Goal: Use online tool/utility: Utilize a website feature to perform a specific function

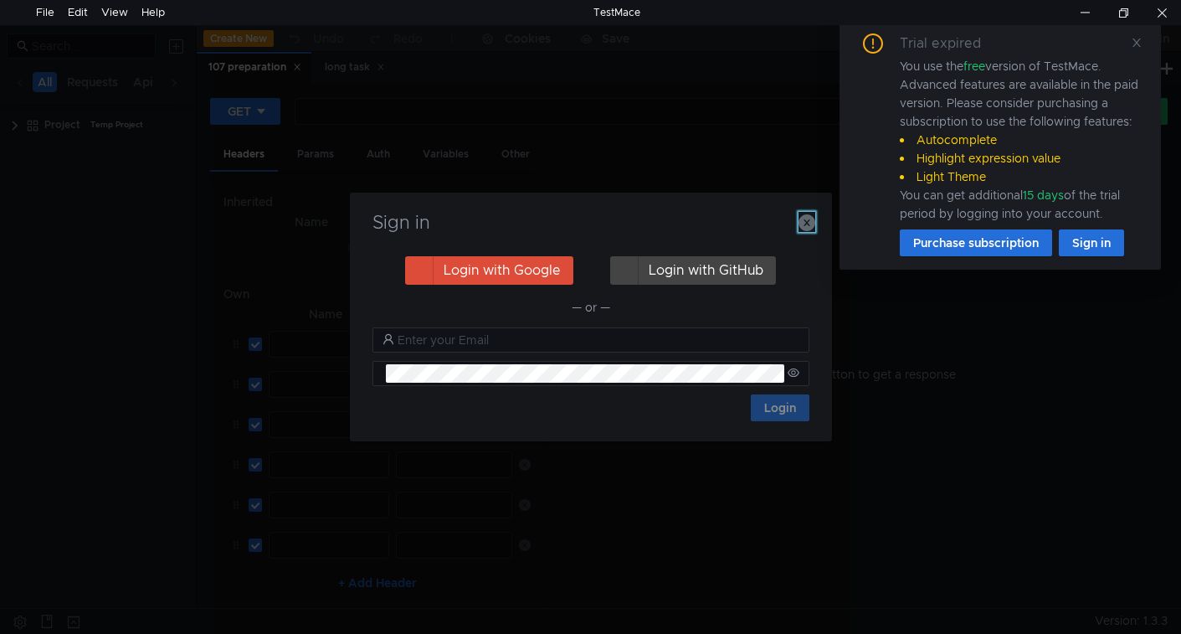
click at [807, 223] on icon "button" at bounding box center [806, 222] width 17 height 17
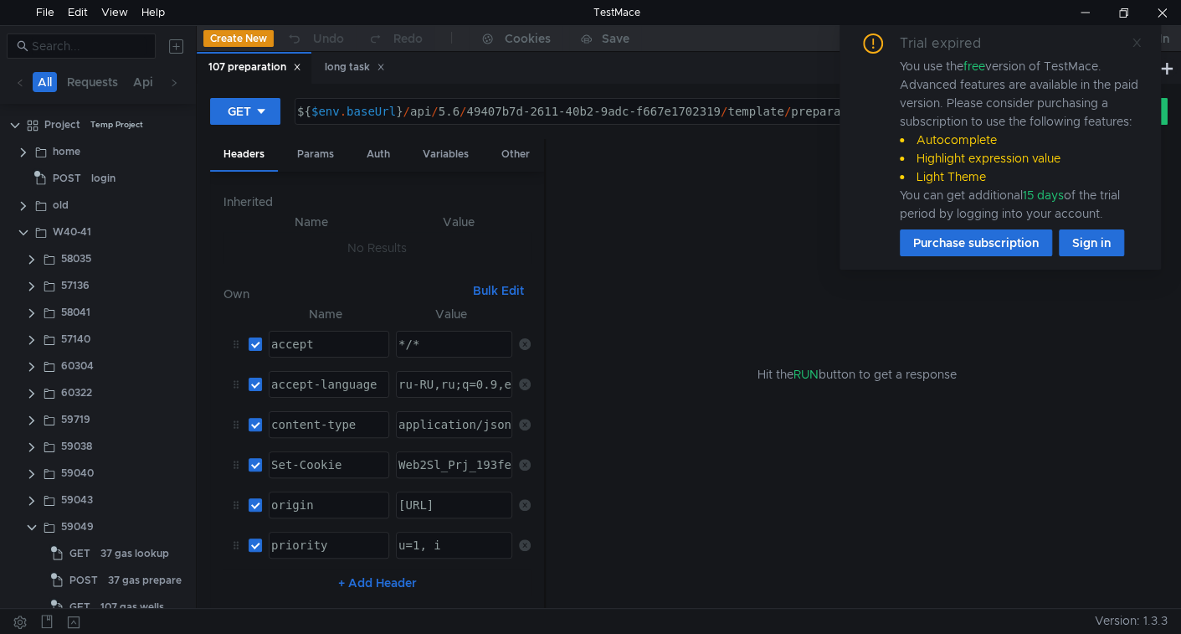
click at [1131, 46] on icon at bounding box center [1137, 43] width 12 height 12
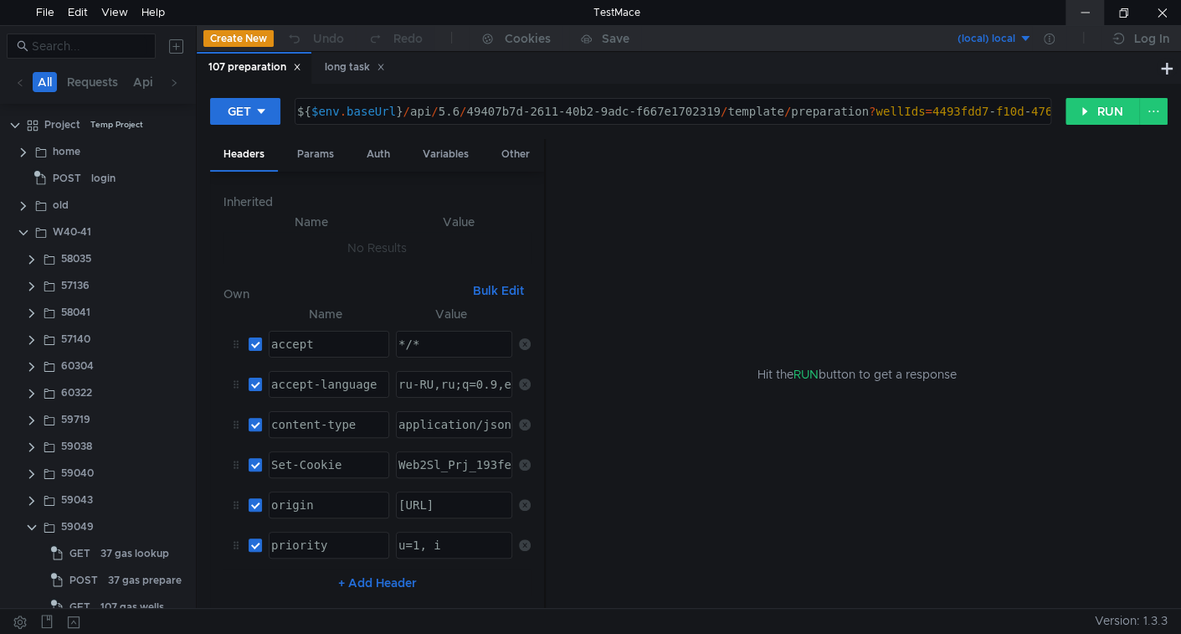
click at [1080, 17] on div at bounding box center [1084, 12] width 38 height 25
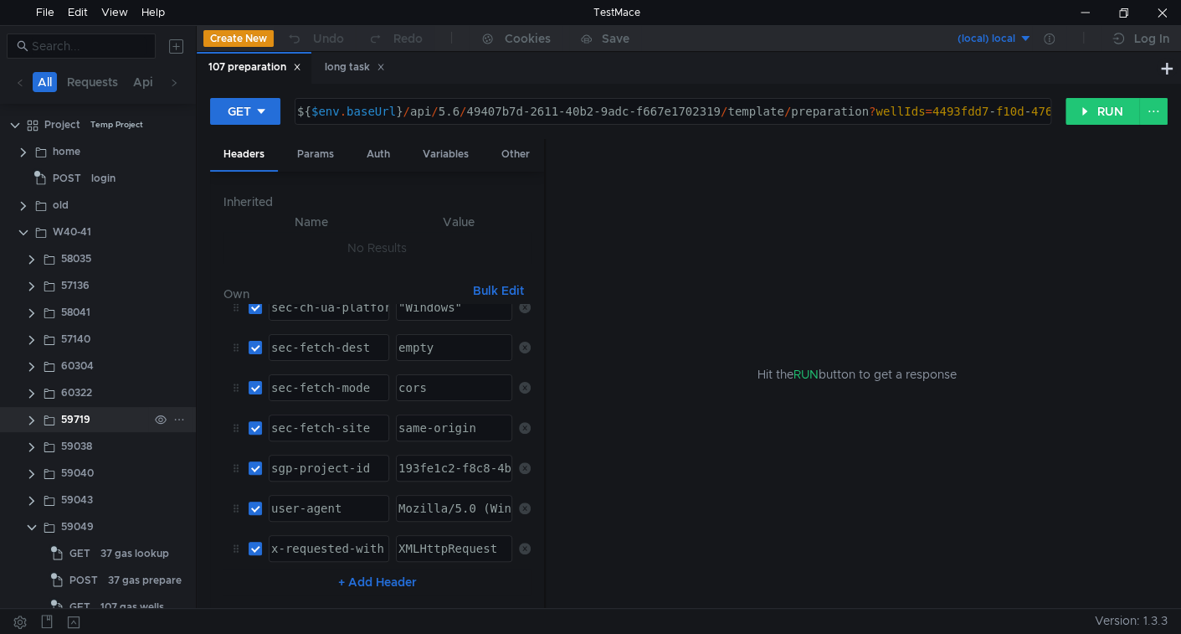
scroll to position [72, 0]
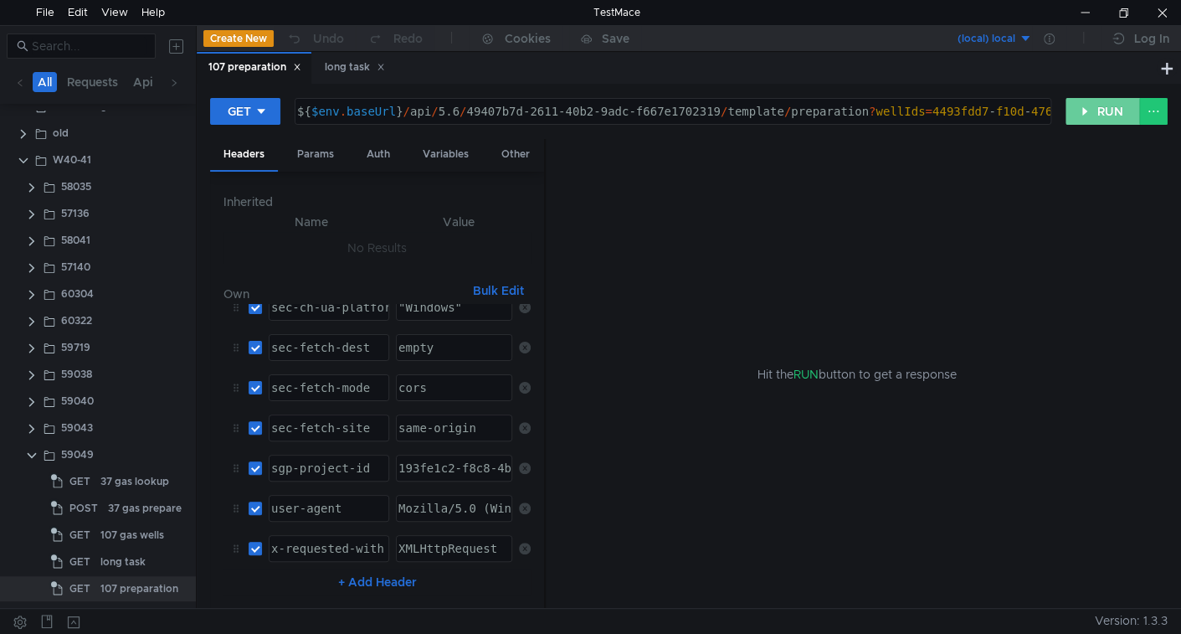
click at [1114, 110] on button "RUN" at bounding box center [1102, 111] width 74 height 27
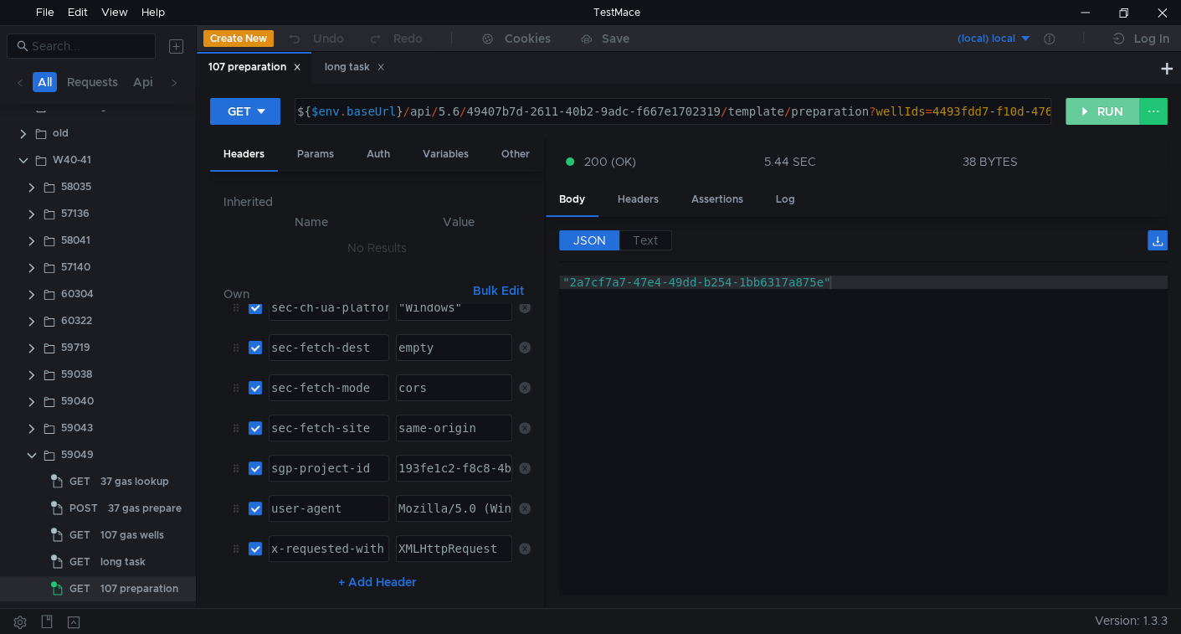
click at [1096, 101] on button "RUN" at bounding box center [1102, 111] width 74 height 27
click at [316, 157] on div "Params" at bounding box center [316, 154] width 64 height 31
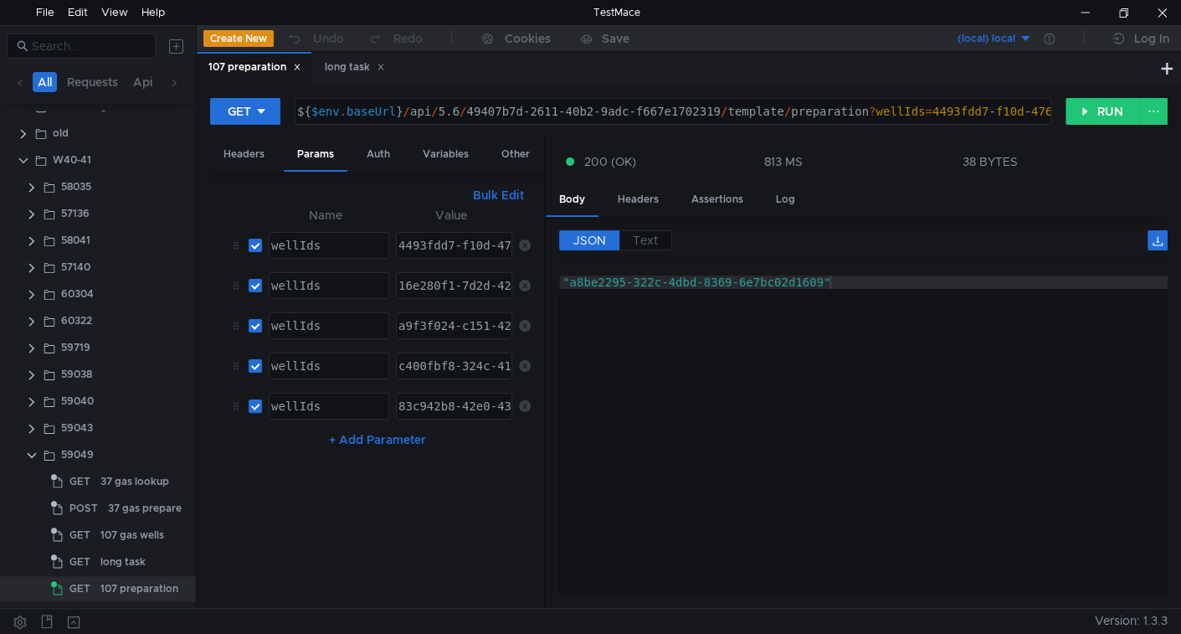
click at [515, 196] on button "Bulk Edit" at bounding box center [498, 195] width 64 height 20
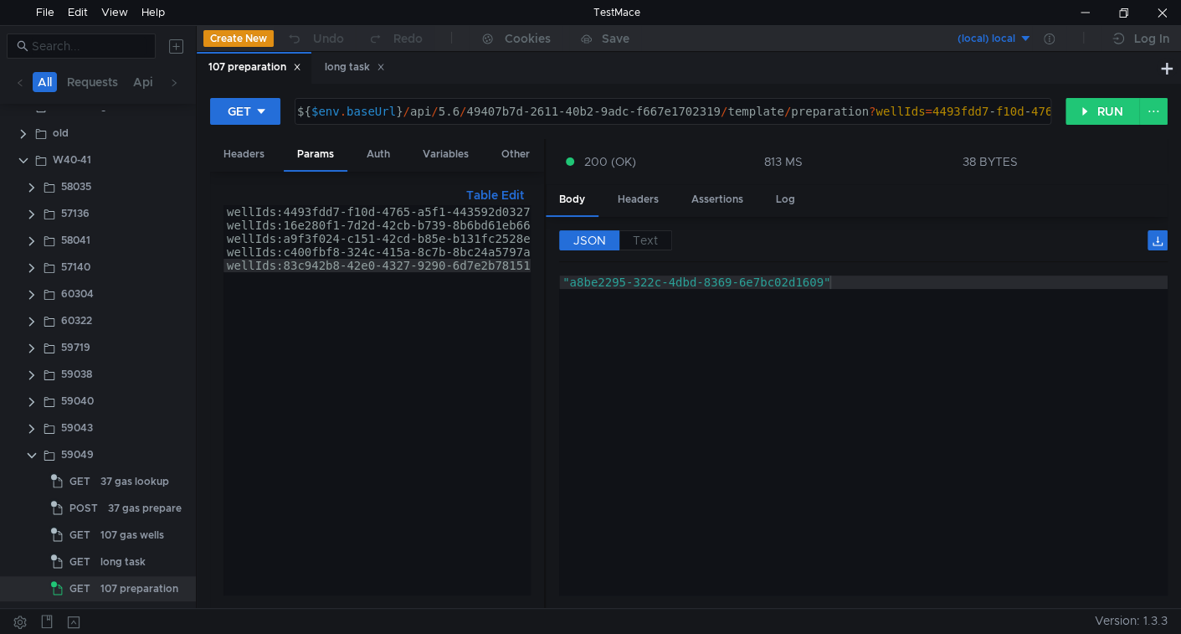
click at [374, 260] on div "wellIds:4493fdd7-f10d-4765-a5f1-443592d0327d wellIds:16e280f1-7d2d-42cb-b739-8b…" at bounding box center [381, 413] width 316 height 416
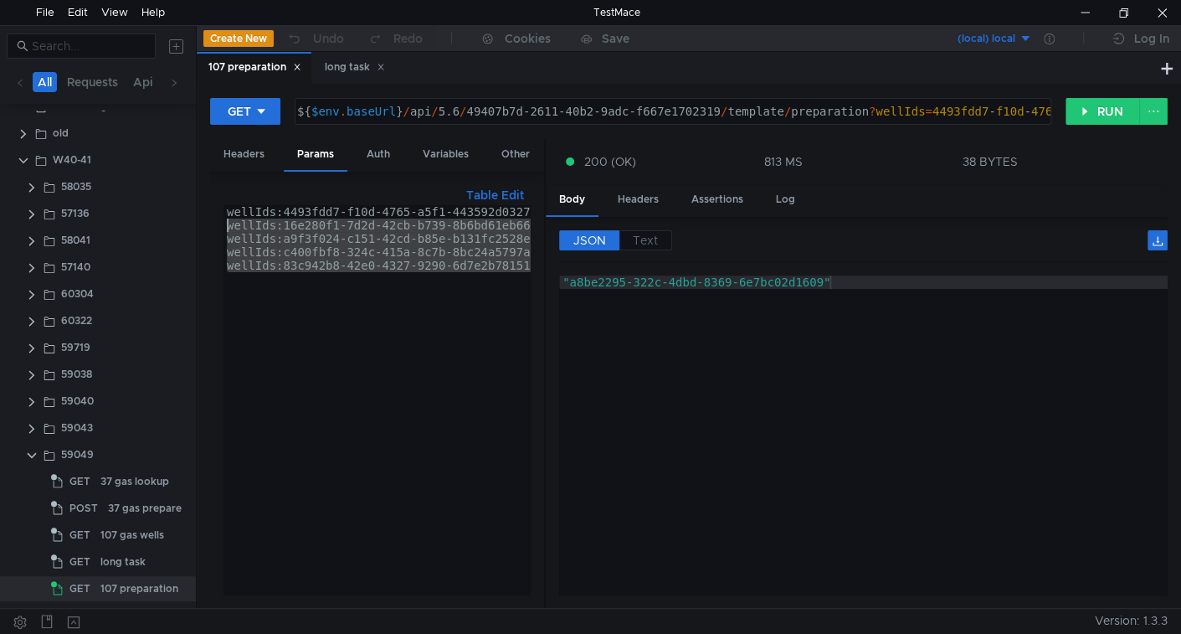
type textarea "wellIds:4493fdd7-f10d-4765-a5f1-443592d0327d wellIds:16e280f1-7d2d-42cb-b739-8b…"
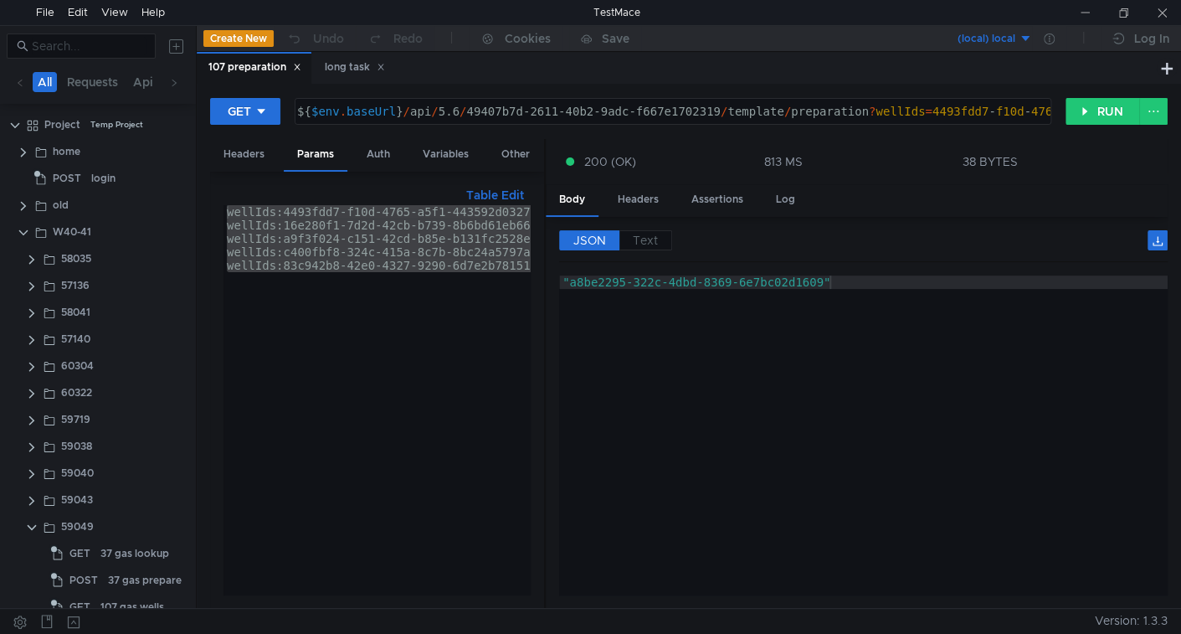
scroll to position [72, 0]
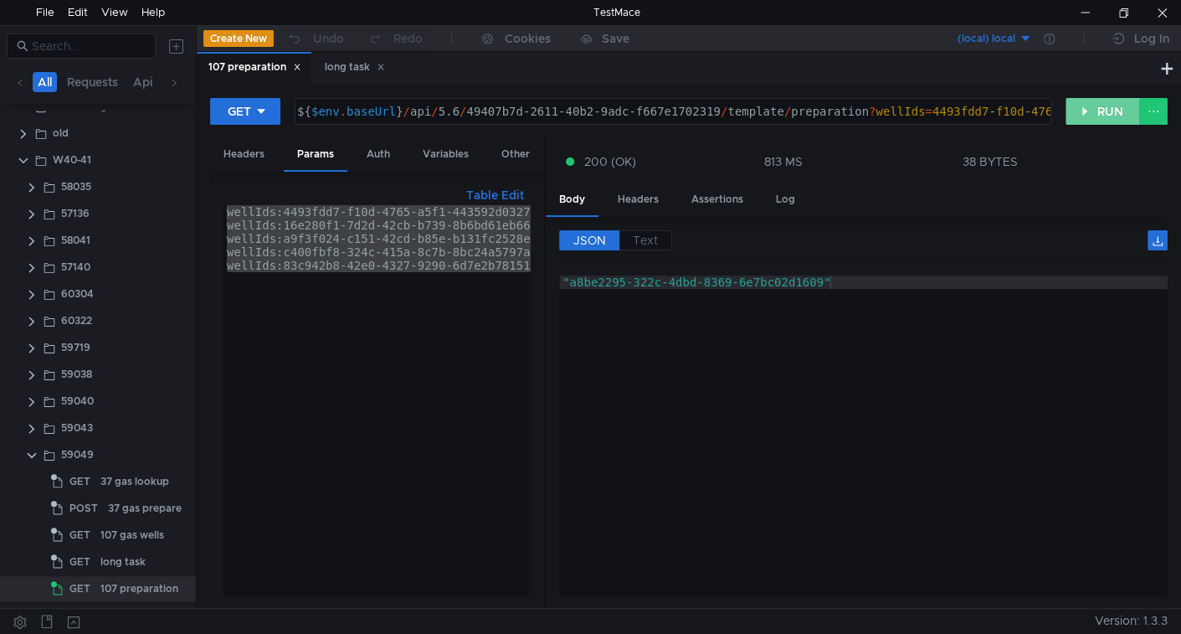
click at [1101, 111] on button "RUN" at bounding box center [1102, 111] width 74 height 27
type textarea ""15ad23b1-05e7-463b-8963-6f07bc59181f""
click at [768, 385] on div ""15ad23b1-05e7-463b-8963-6f07bc59181f"" at bounding box center [863, 448] width 608 height 346
click at [1087, 104] on button "RUN" at bounding box center [1102, 111] width 74 height 27
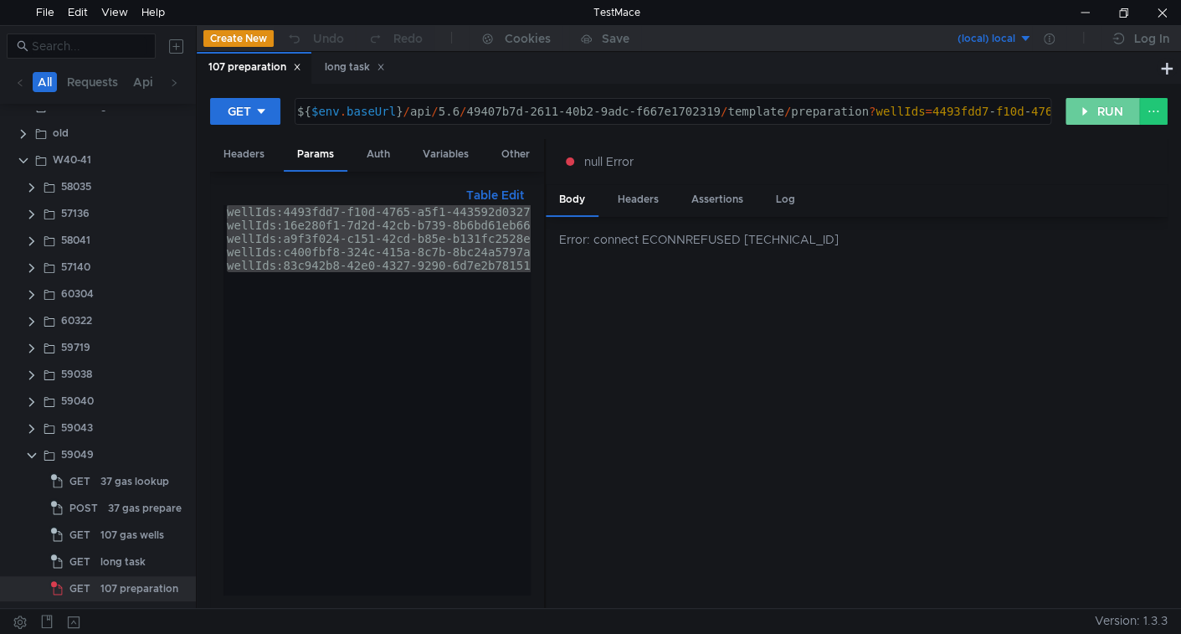
click at [1101, 105] on button "RUN" at bounding box center [1102, 111] width 74 height 27
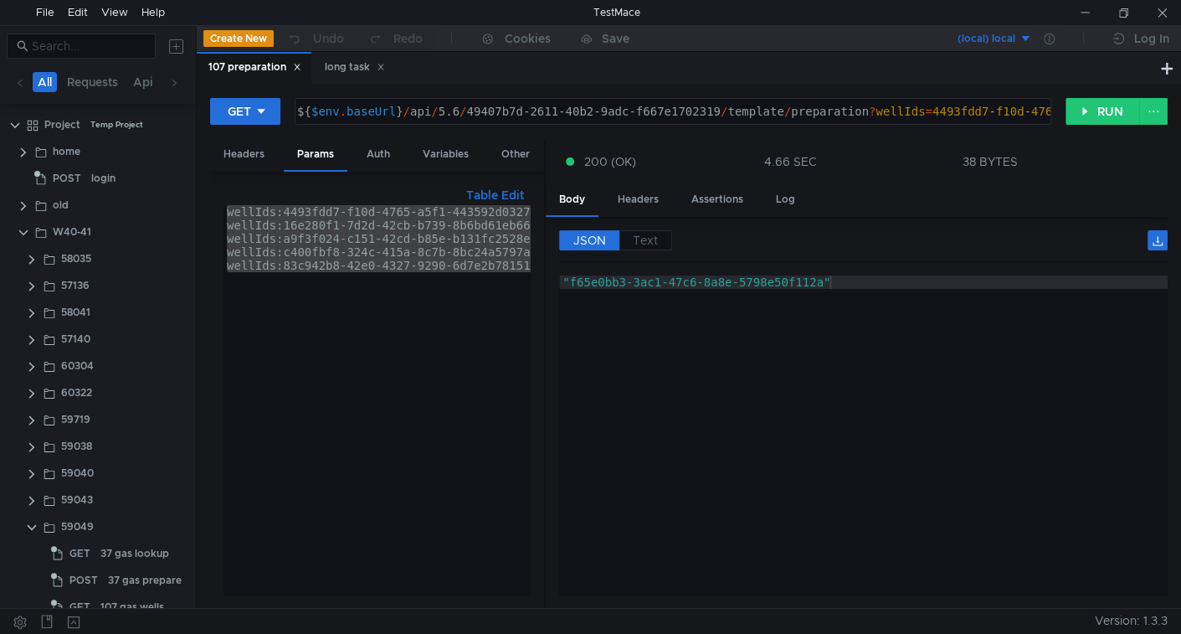
scroll to position [72, 0]
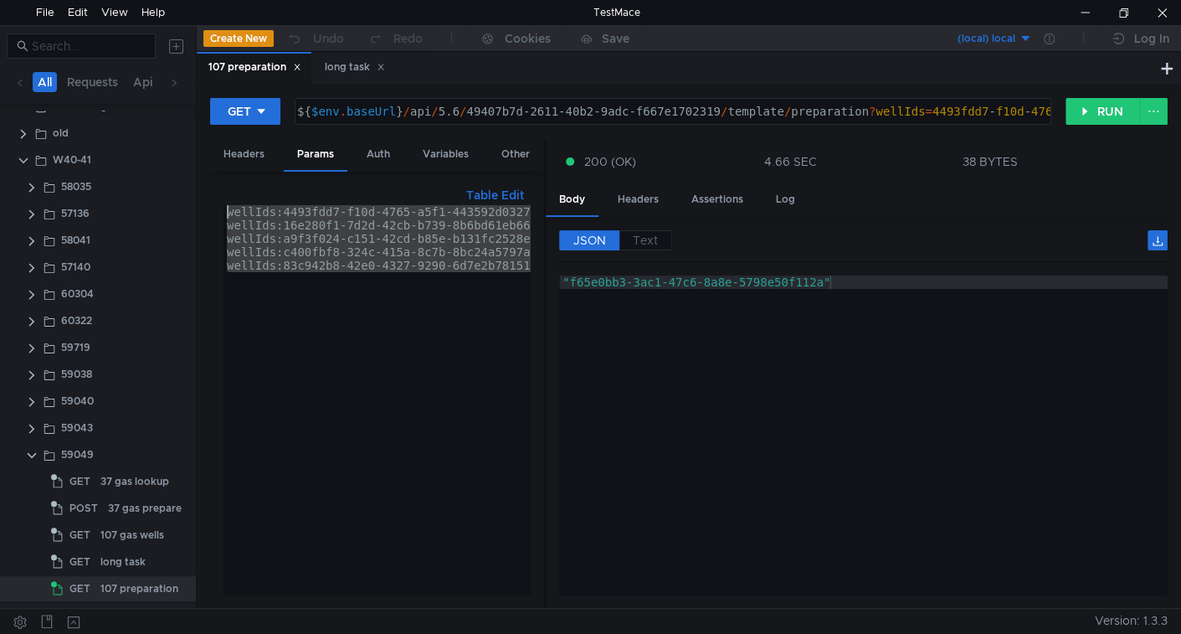
click at [424, 365] on div "wellIds:4493fdd7-f10d-4765-a5f1-443592d0327d wellIds:16e280f1-7d2d-42cb-b739-8b…" at bounding box center [376, 400] width 307 height 390
type textarea "wellIds:83c942b8-42e0-4327-9290-6d7e2b781514"
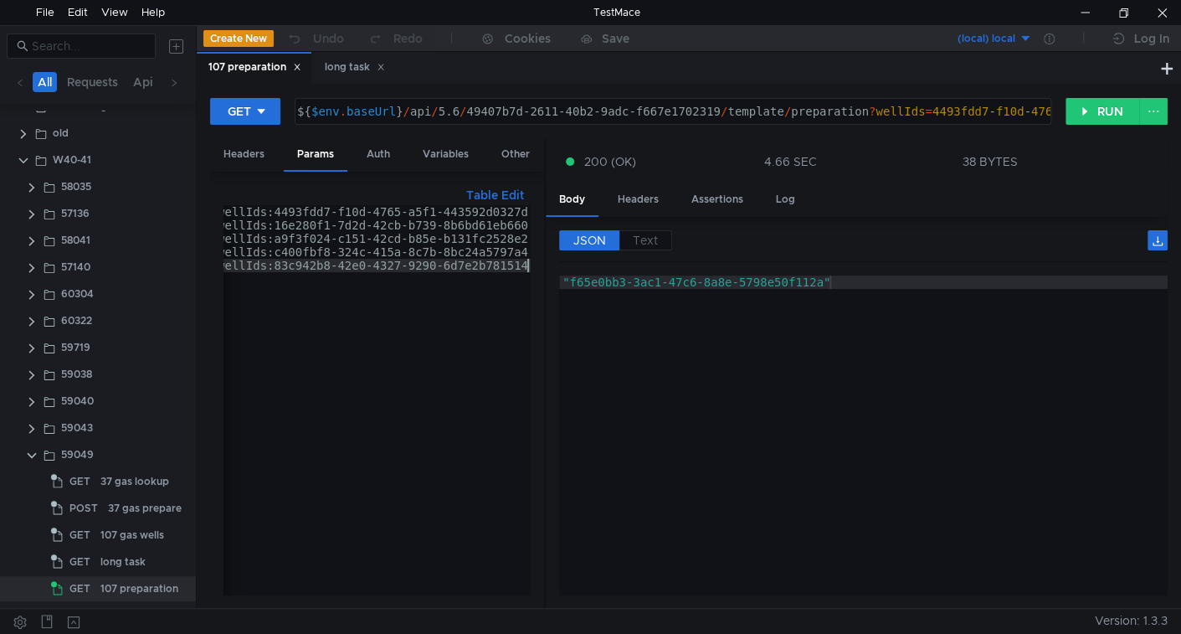
scroll to position [0, 0]
click at [1101, 100] on button "RUN" at bounding box center [1102, 111] width 74 height 27
click at [1096, 104] on button "RUN" at bounding box center [1102, 111] width 74 height 27
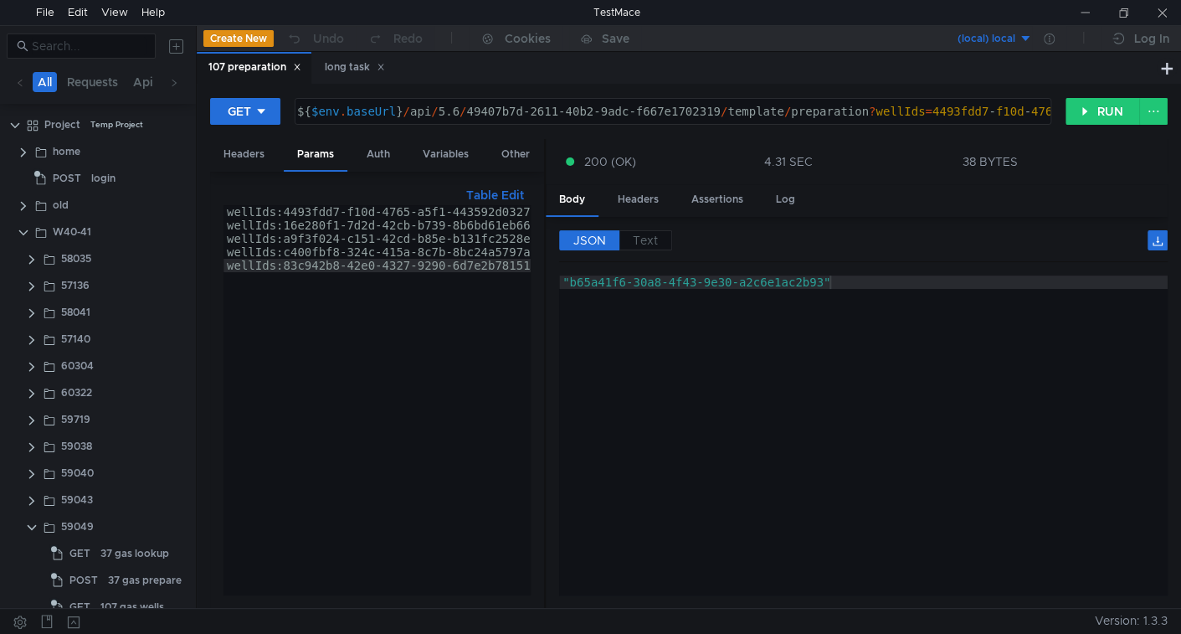
scroll to position [72, 0]
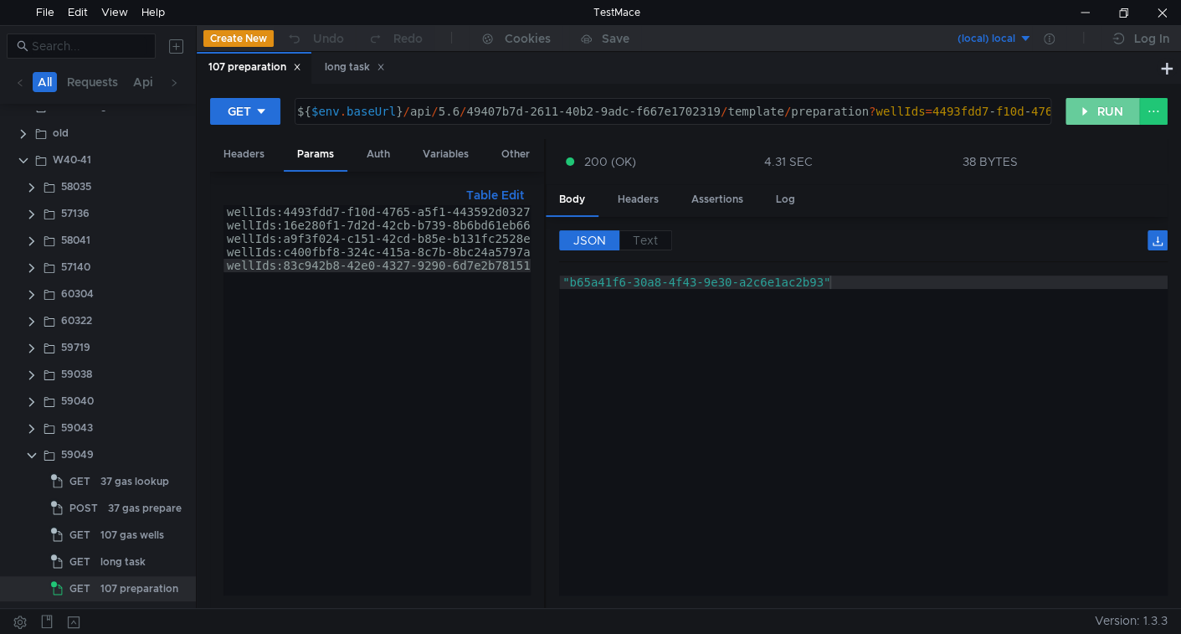
click at [1086, 120] on button "RUN" at bounding box center [1102, 111] width 74 height 27
click at [1082, 112] on button "RUN" at bounding box center [1102, 111] width 74 height 27
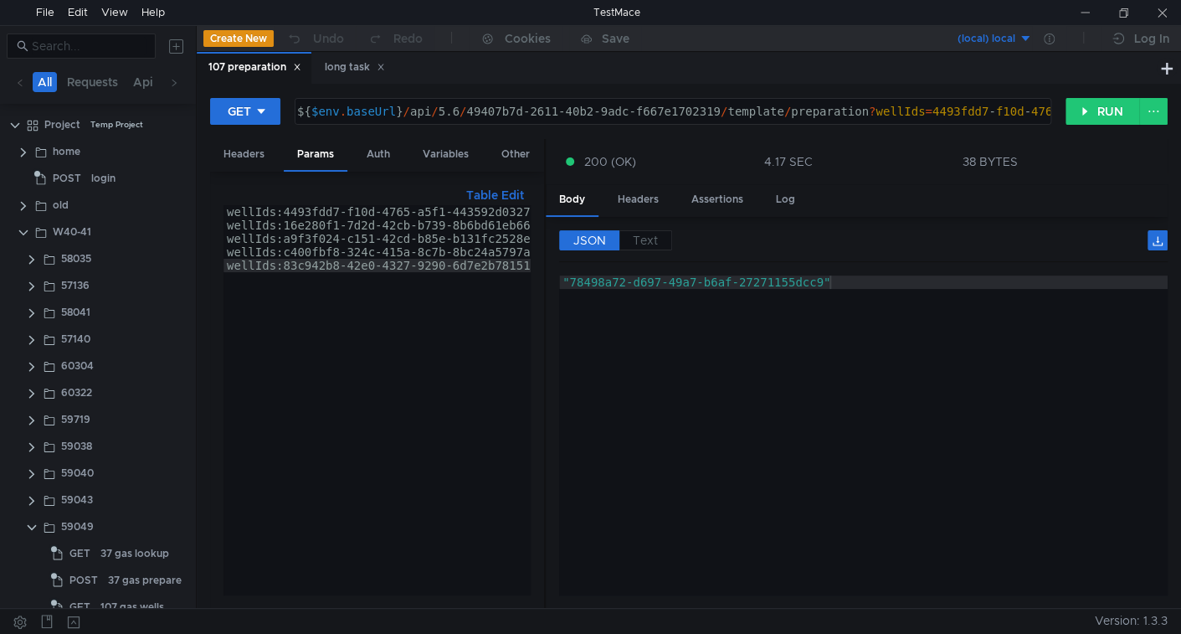
scroll to position [72, 0]
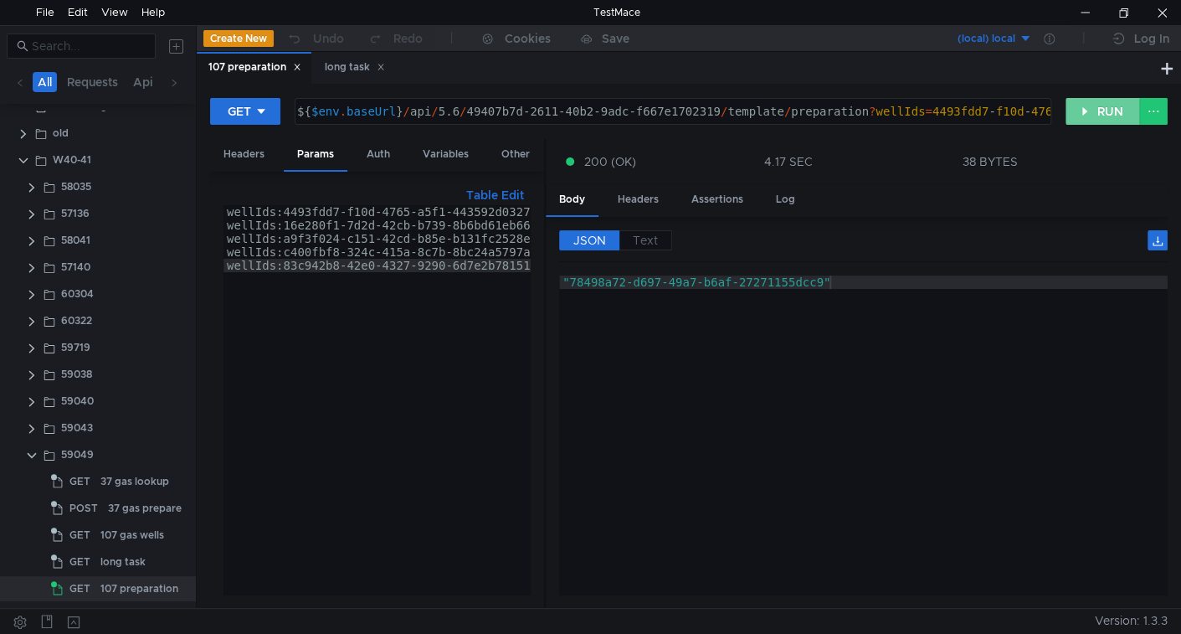
click at [1091, 110] on button "RUN" at bounding box center [1102, 111] width 74 height 27
click at [1093, 114] on button "RUN" at bounding box center [1102, 111] width 74 height 27
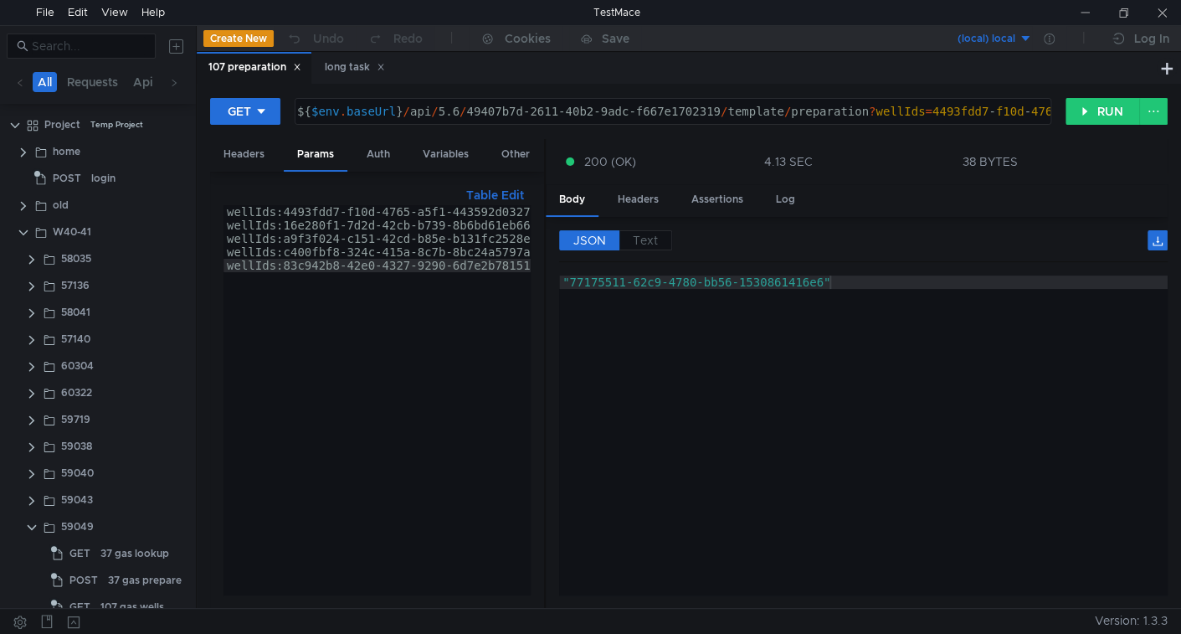
scroll to position [72, 0]
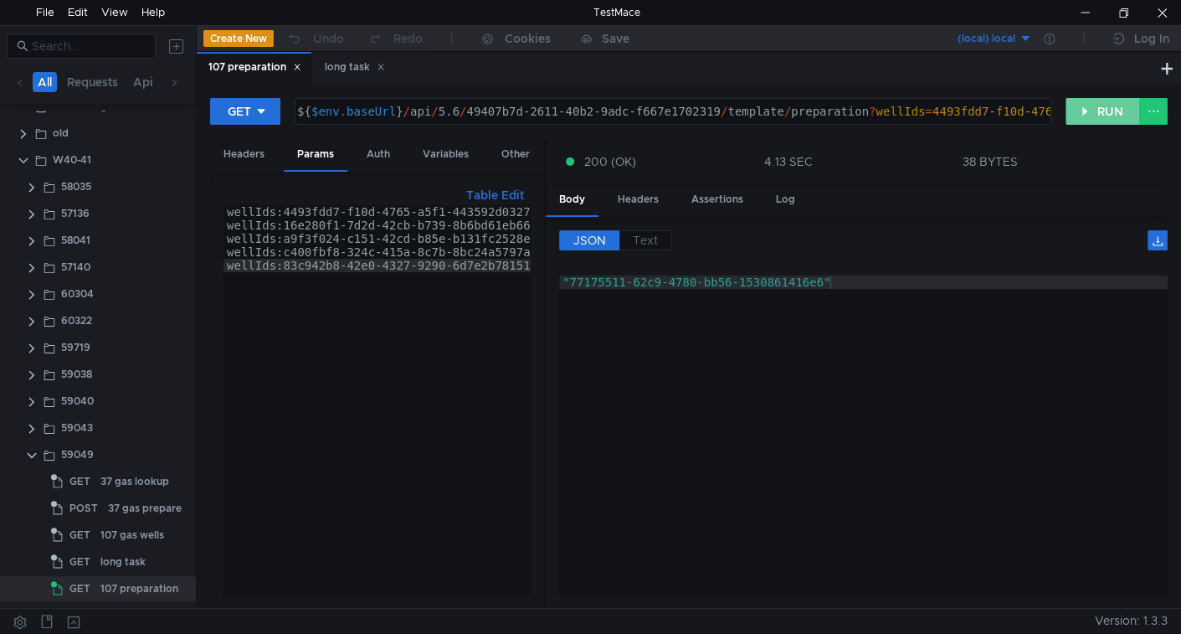
click at [1090, 122] on button "RUN" at bounding box center [1102, 111] width 74 height 27
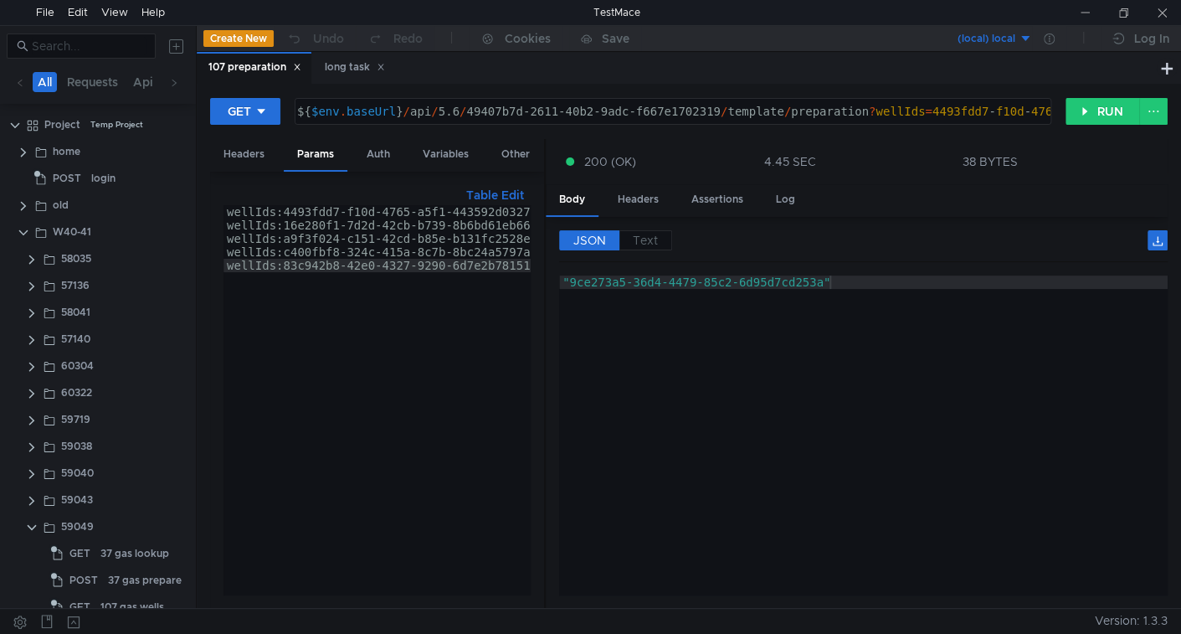
scroll to position [72, 0]
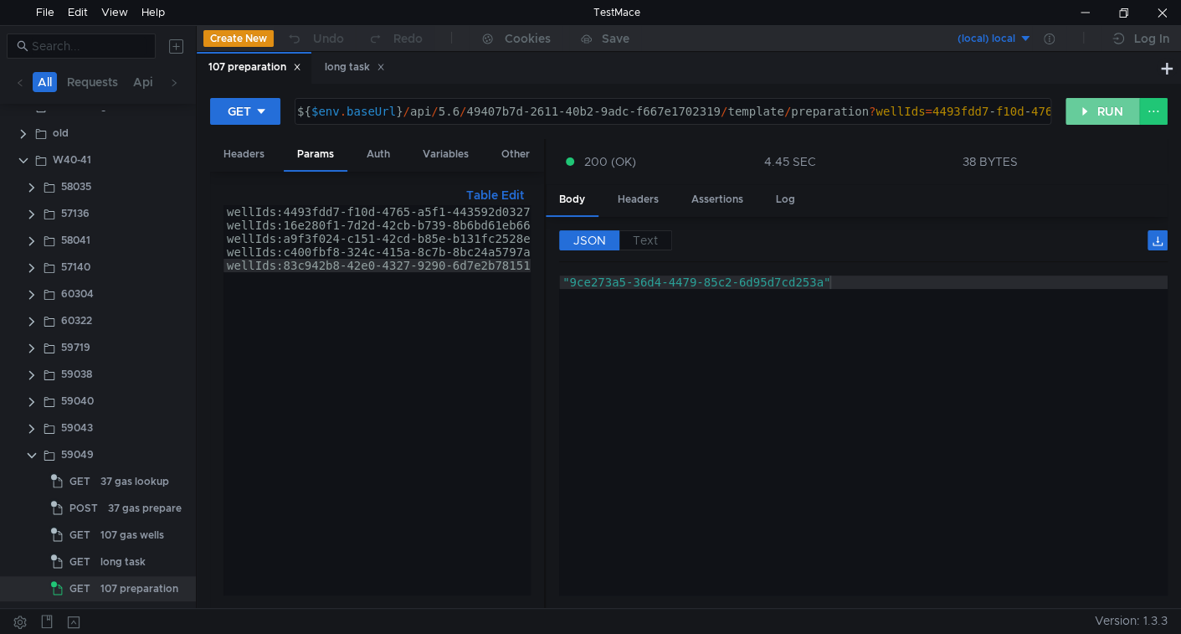
click at [1107, 106] on button "RUN" at bounding box center [1102, 111] width 74 height 27
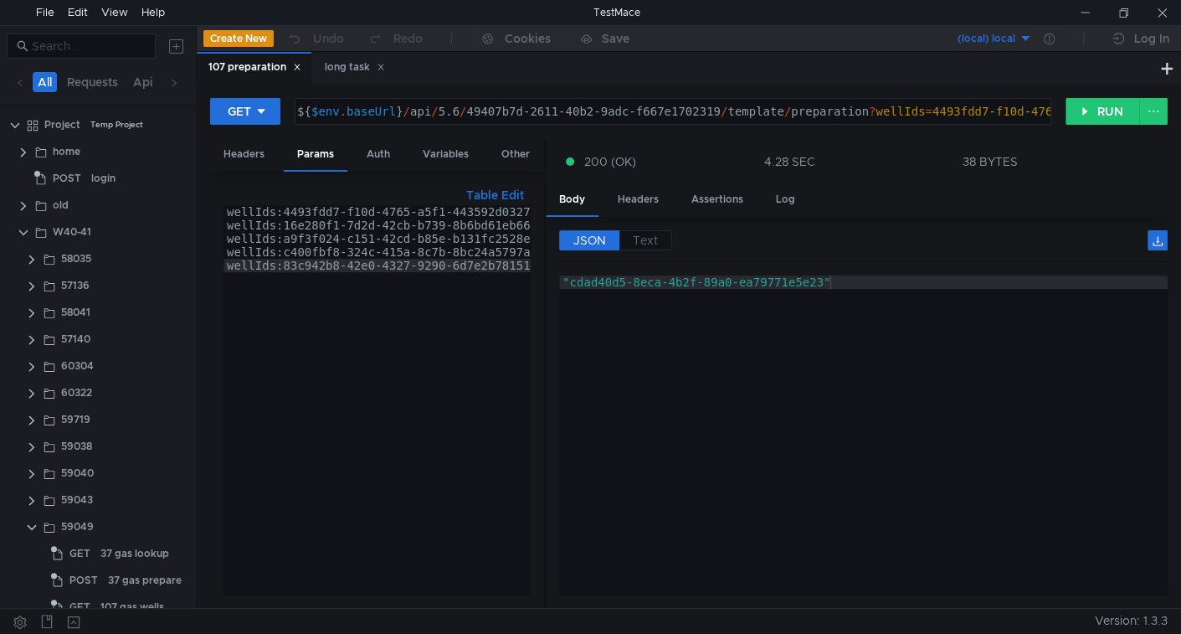
scroll to position [72, 0]
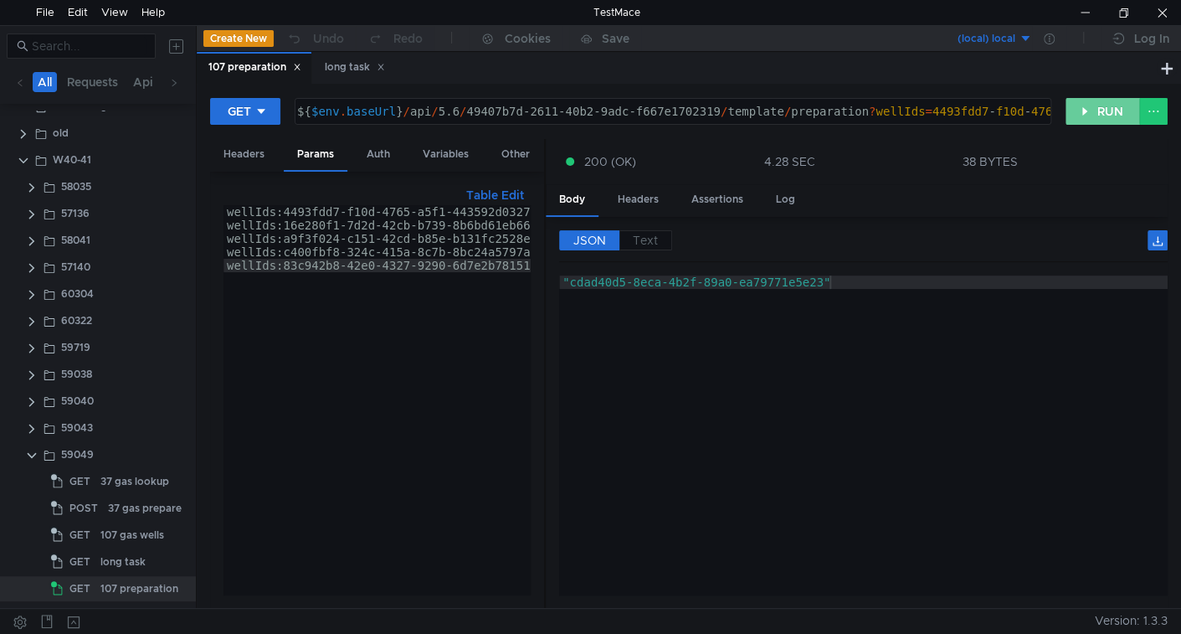
click at [1096, 108] on button "RUN" at bounding box center [1102, 111] width 74 height 27
click at [1090, 110] on button "RUN" at bounding box center [1102, 111] width 74 height 27
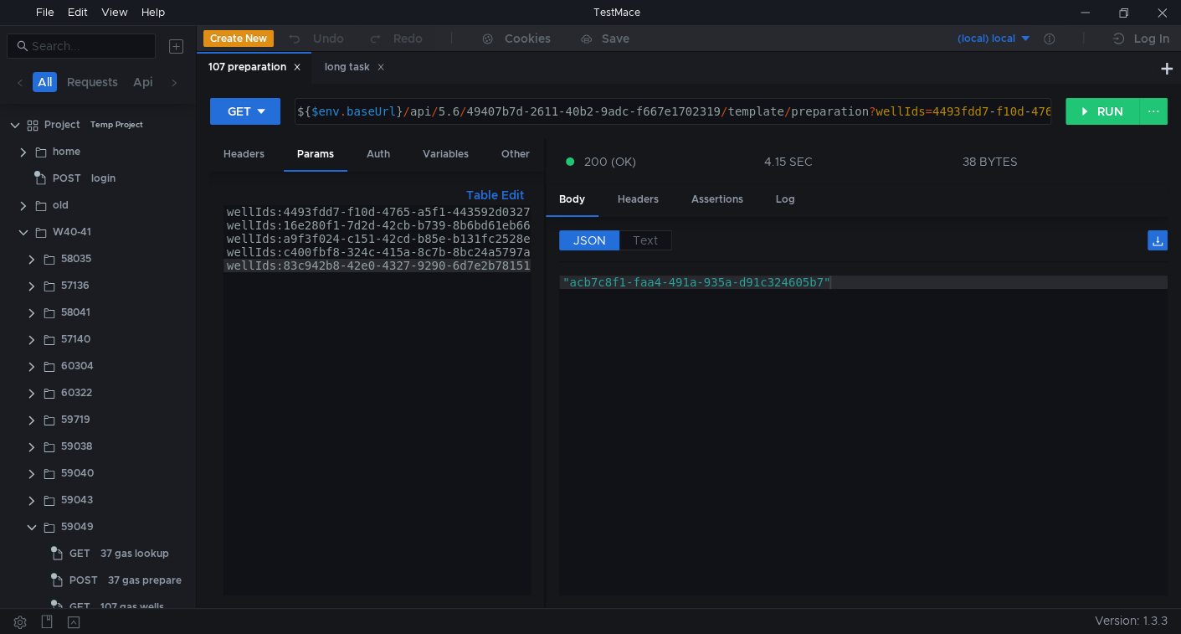
scroll to position [72, 0]
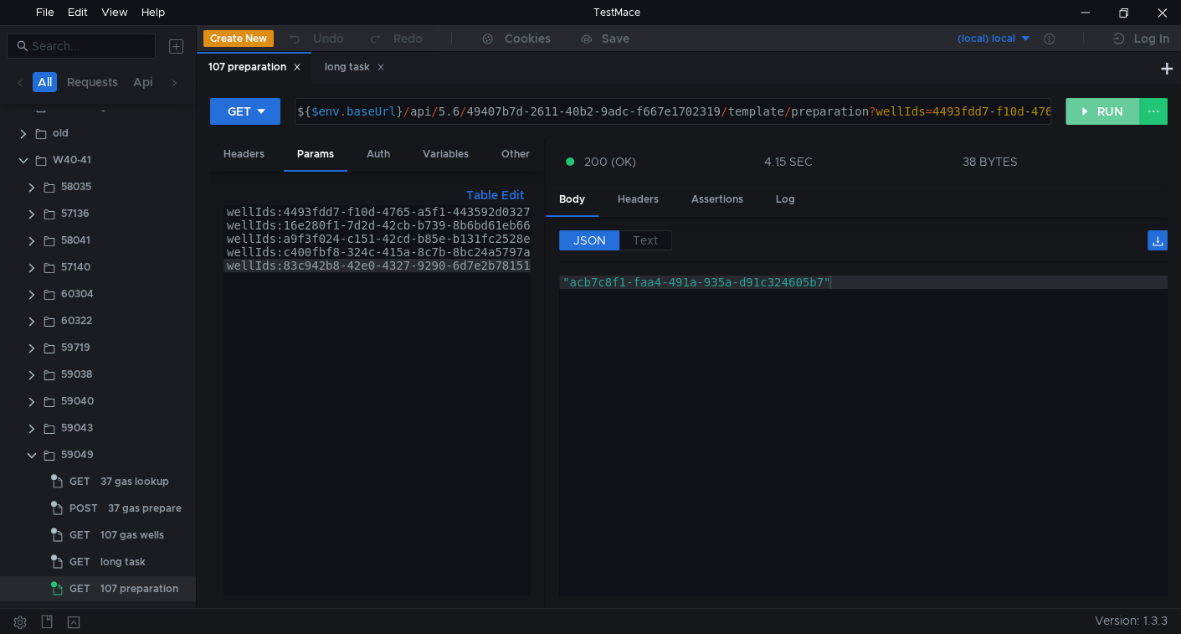
click at [1099, 103] on button "RUN" at bounding box center [1102, 111] width 74 height 27
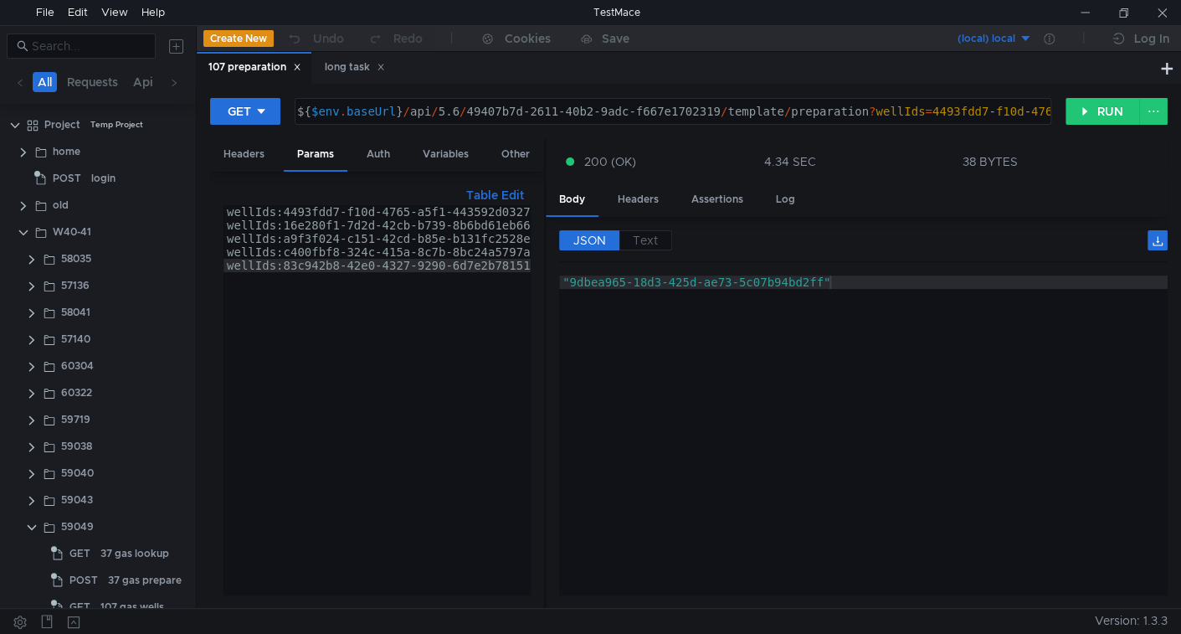
scroll to position [72, 0]
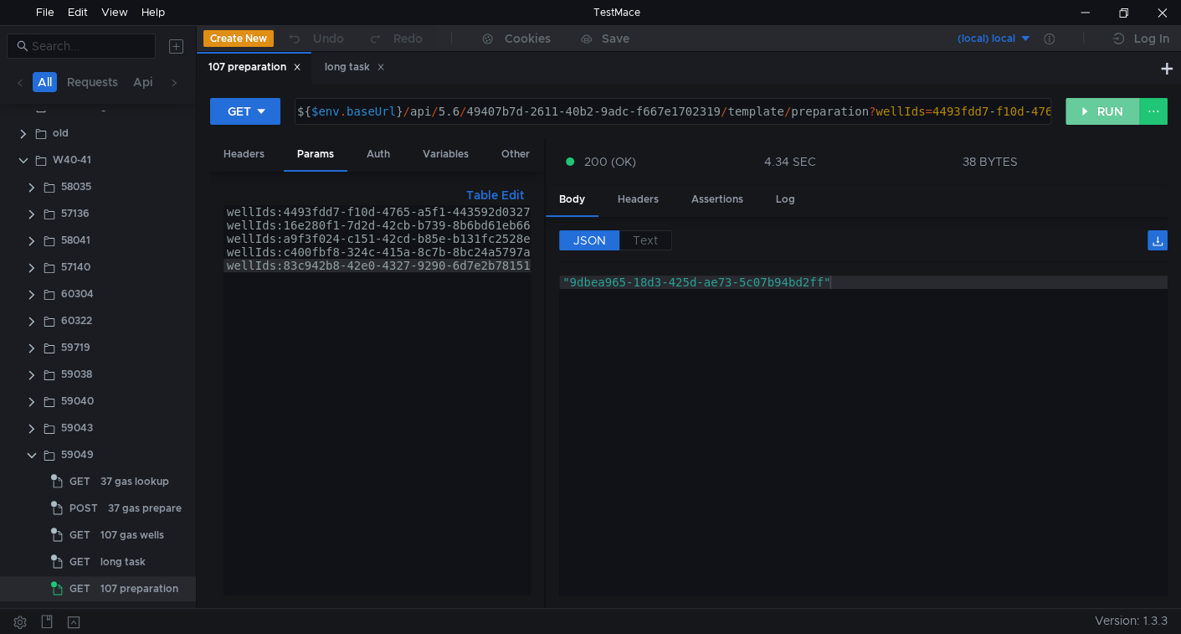
click at [1093, 113] on button "RUN" at bounding box center [1102, 111] width 74 height 27
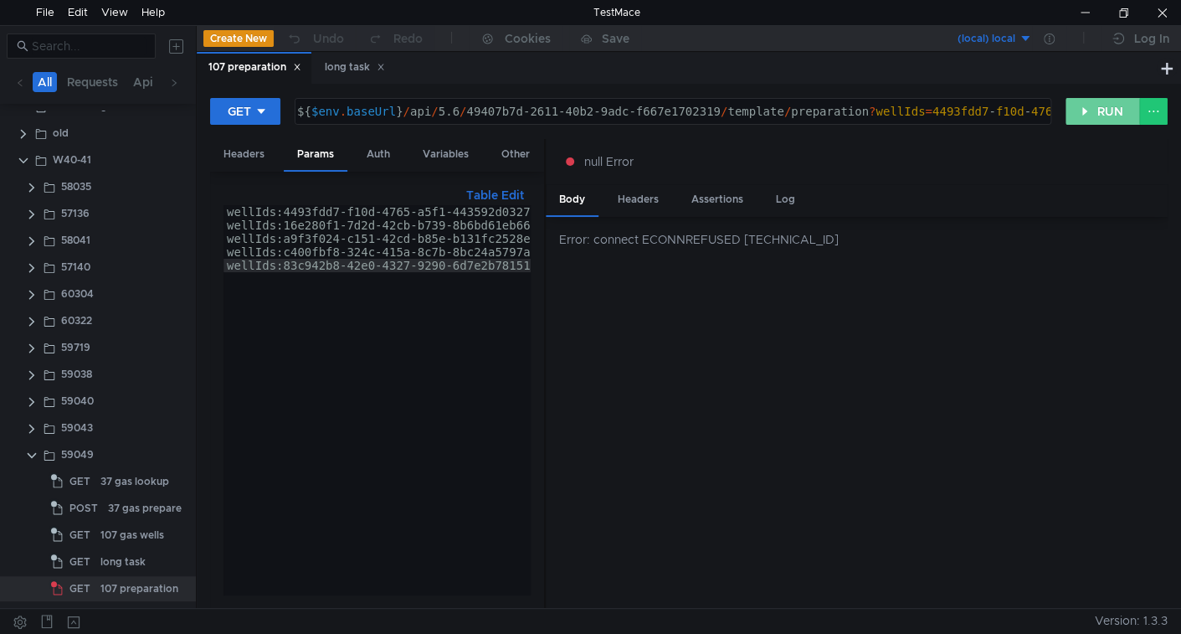
click at [1094, 106] on button "RUN" at bounding box center [1102, 111] width 74 height 27
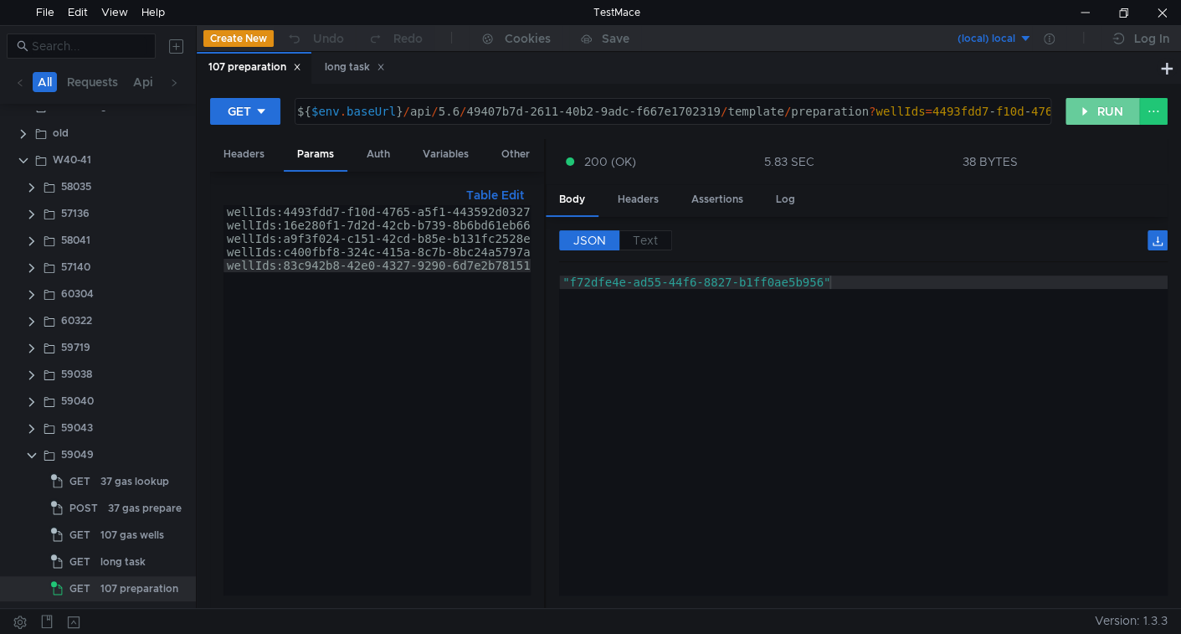
click at [1093, 113] on button "RUN" at bounding box center [1102, 111] width 74 height 27
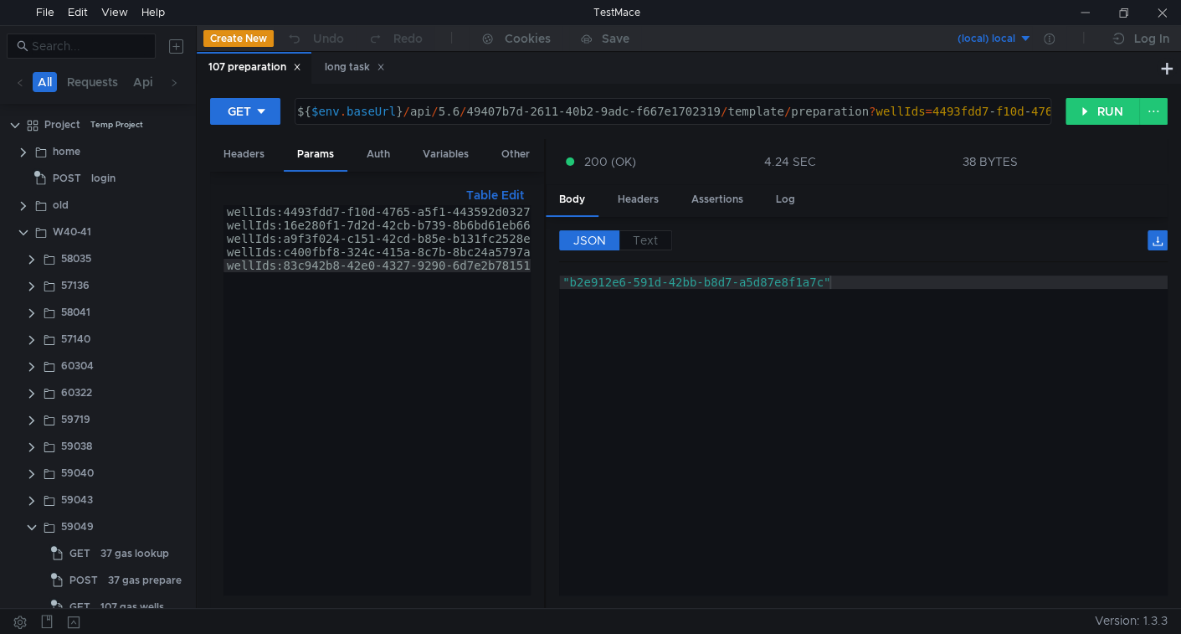
scroll to position [72, 0]
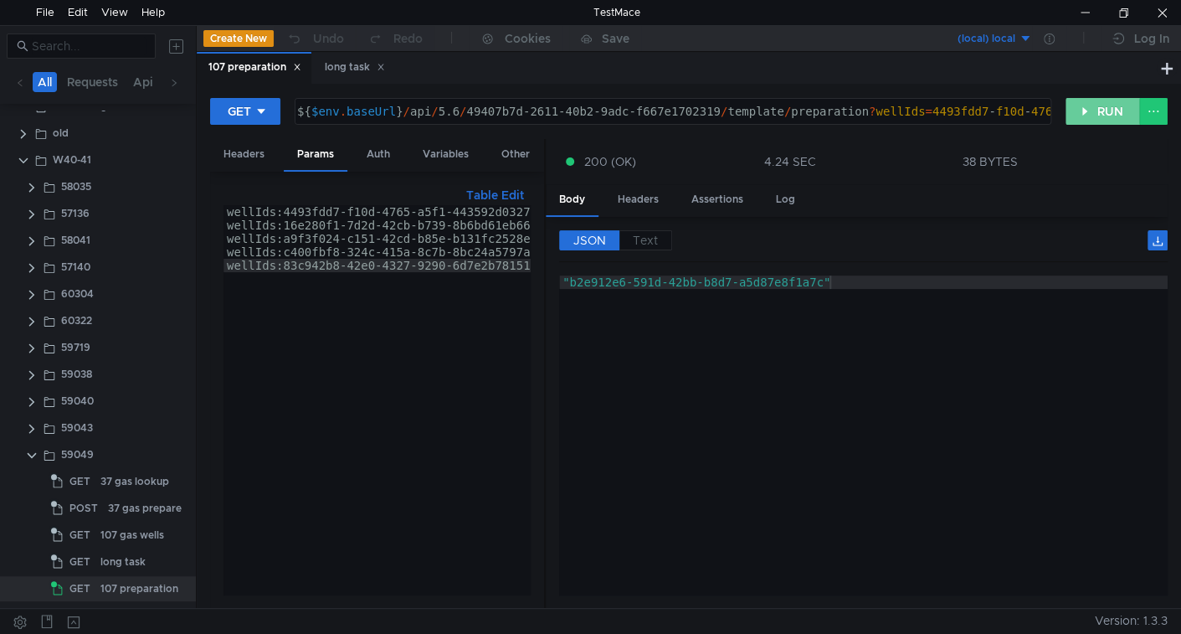
click at [1080, 113] on button "RUN" at bounding box center [1102, 111] width 74 height 27
click at [1082, 121] on button "RUN" at bounding box center [1102, 111] width 74 height 27
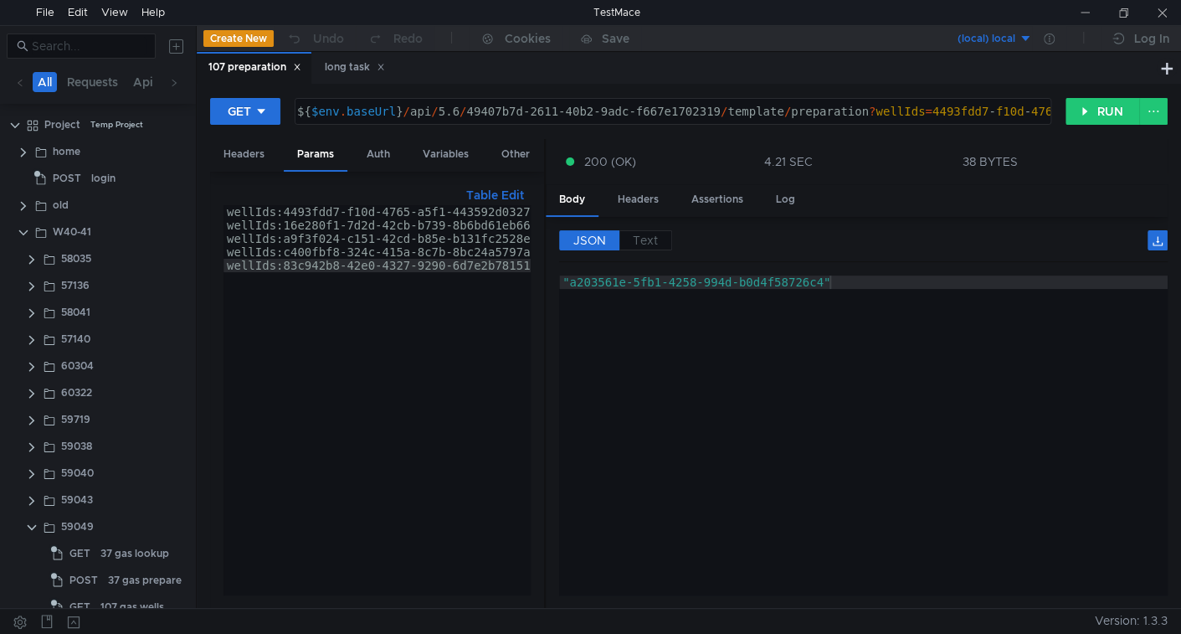
scroll to position [72, 0]
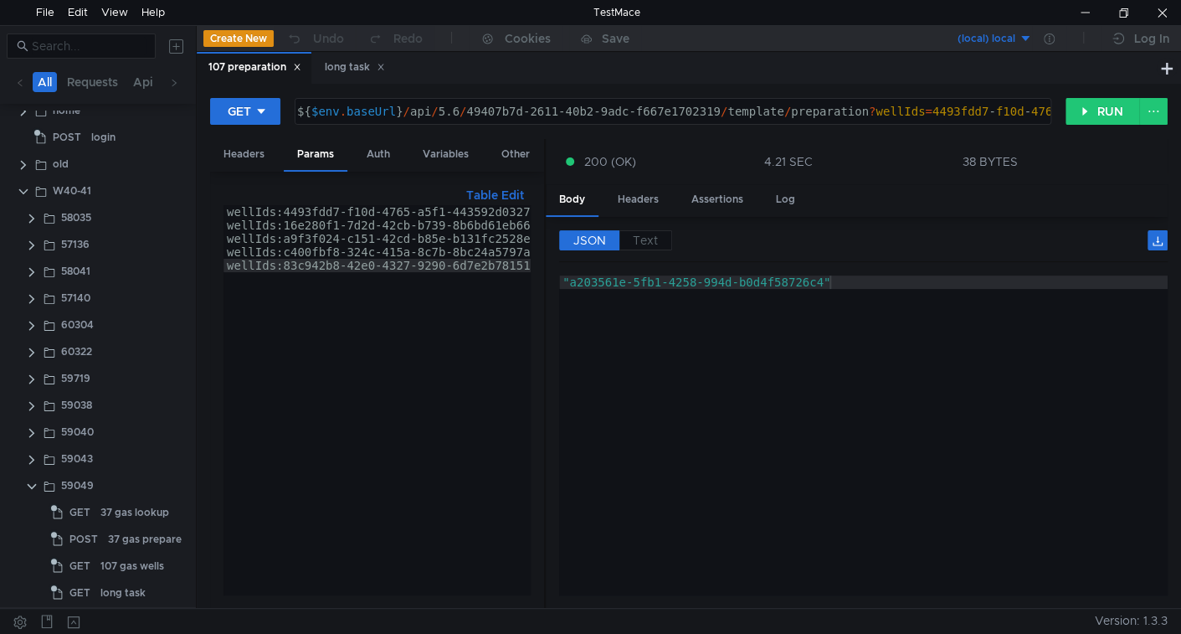
scroll to position [72, 0]
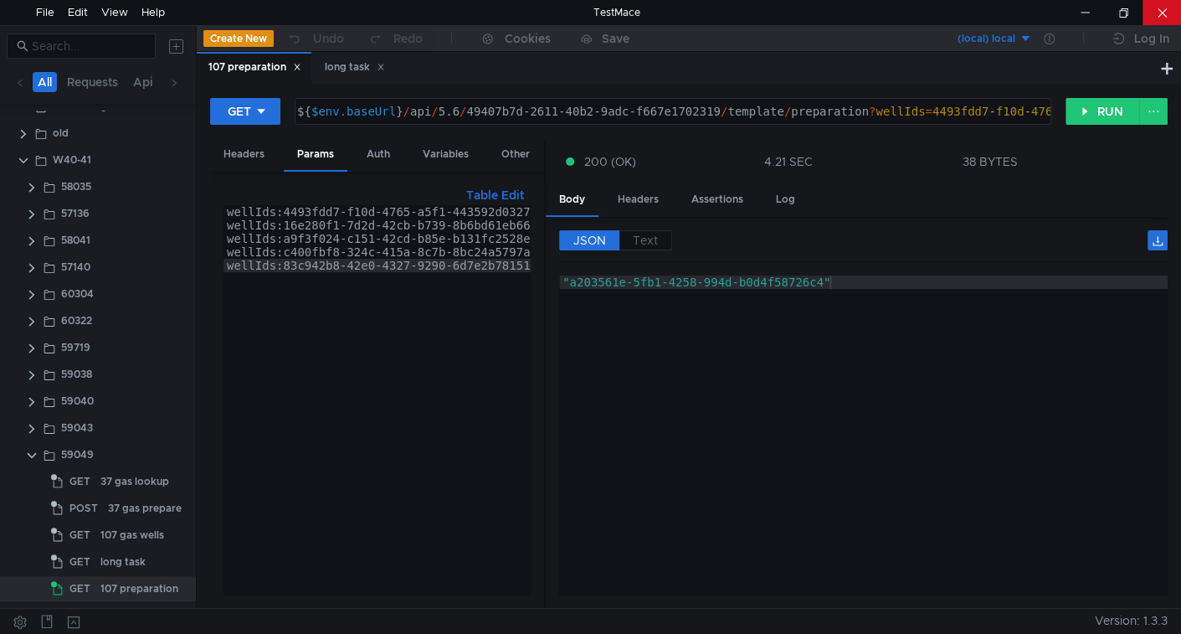
click at [1173, 11] on div at bounding box center [1161, 12] width 38 height 25
